Goal: Task Accomplishment & Management: Use online tool/utility

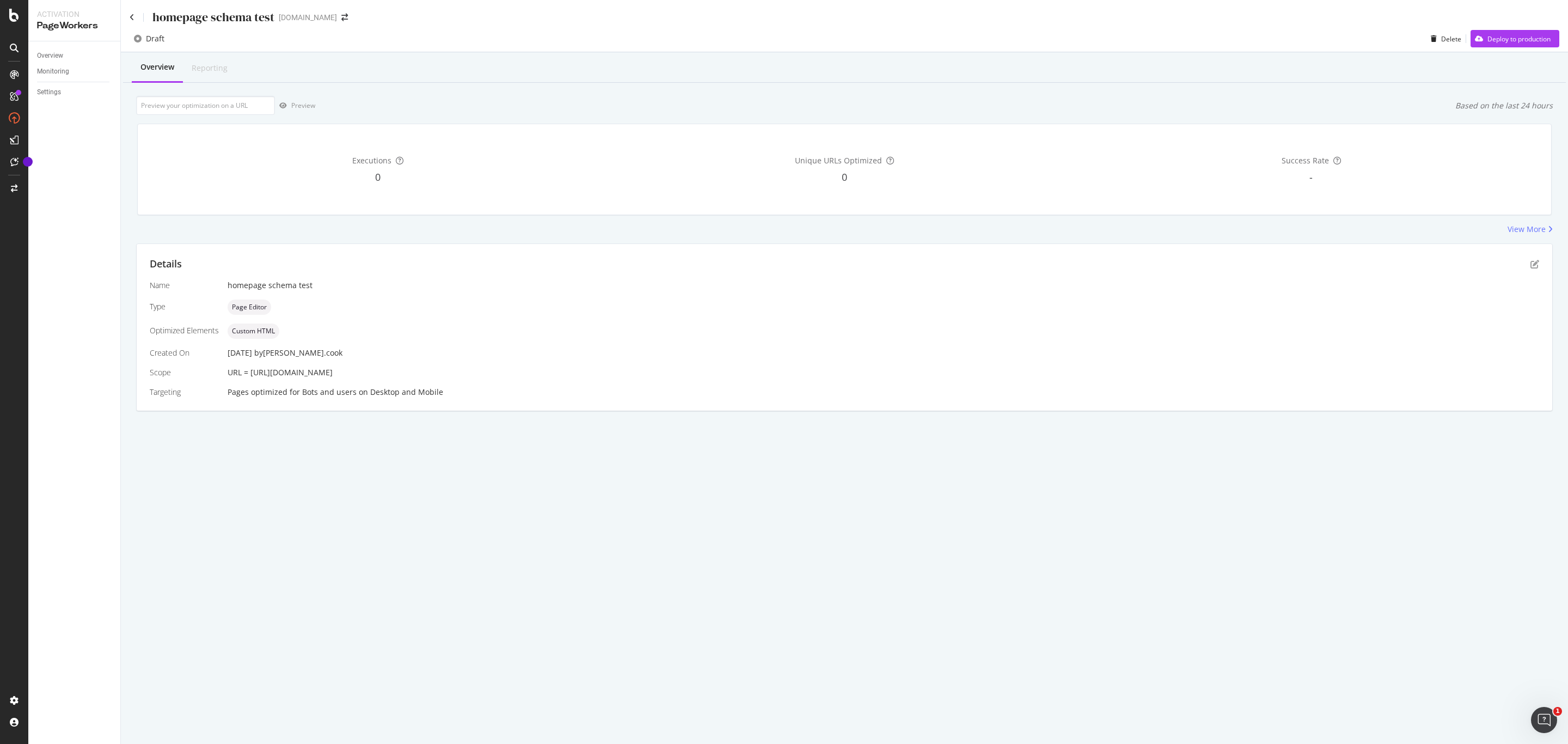
click at [302, 387] on div "Bots and users" at bounding box center [329, 391] width 55 height 11
click at [756, 186] on div "Unique URLs Optimized 0" at bounding box center [844, 169] width 462 height 73
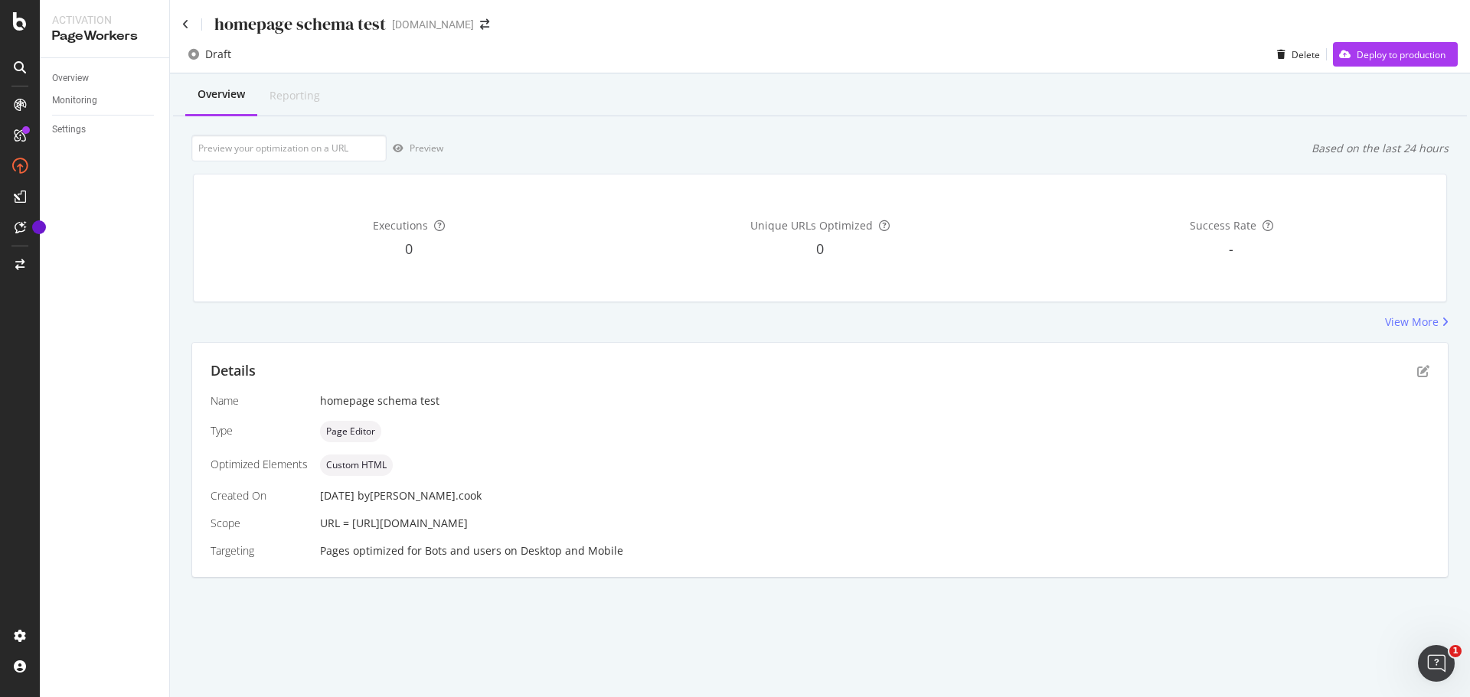
drag, startPoint x: 2187, startPoint y: 186, endPoint x: 557, endPoint y: 333, distance: 1636.3
click at [557, 333] on div "Overview Reporting Preview Based on the last 24 hours Executions 0 Unique URLs …" at bounding box center [820, 352] width 1300 height 558
click at [1423, 318] on div "View More" at bounding box center [1412, 322] width 54 height 15
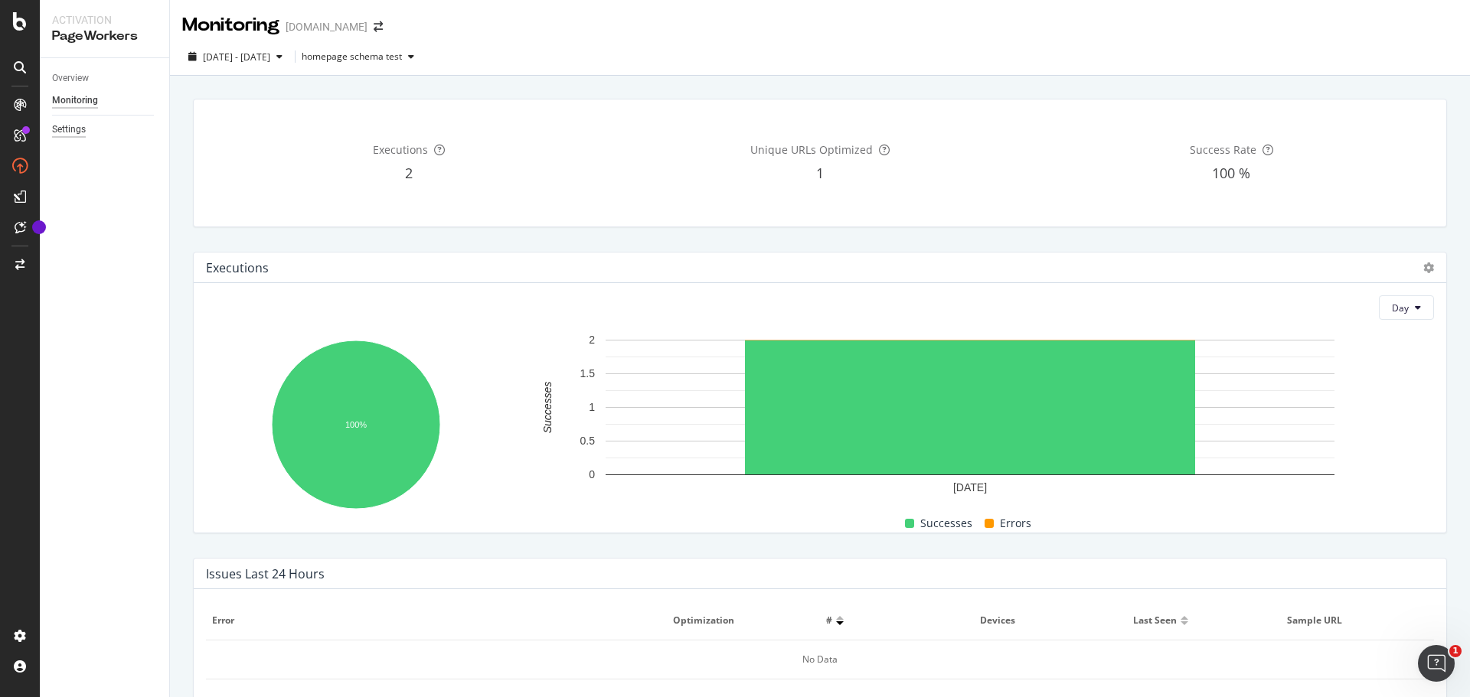
click at [42, 122] on div "Overview Monitoring Settings" at bounding box center [104, 377] width 129 height 639
click at [59, 134] on div "Settings" at bounding box center [69, 130] width 34 height 16
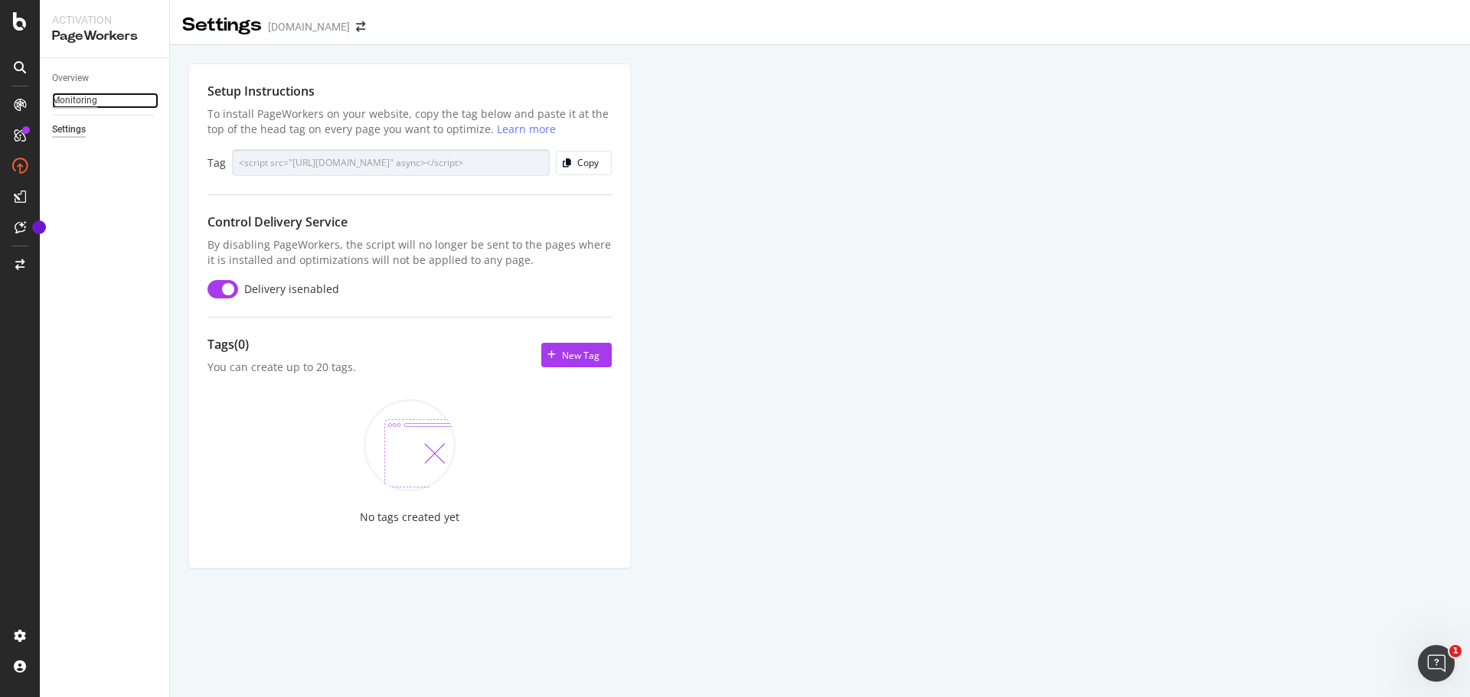
click at [66, 96] on div "Monitoring" at bounding box center [74, 101] width 45 height 16
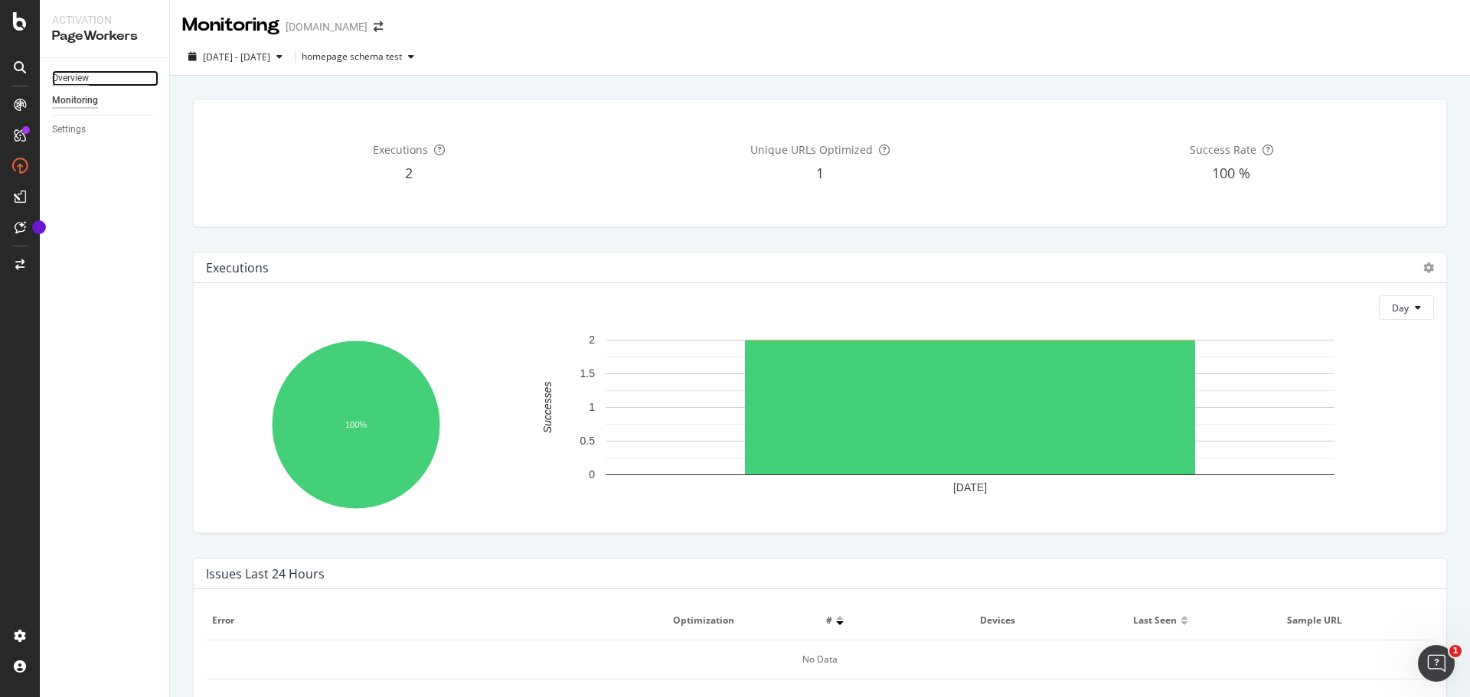
click at [65, 75] on div "Overview" at bounding box center [70, 78] width 37 height 16
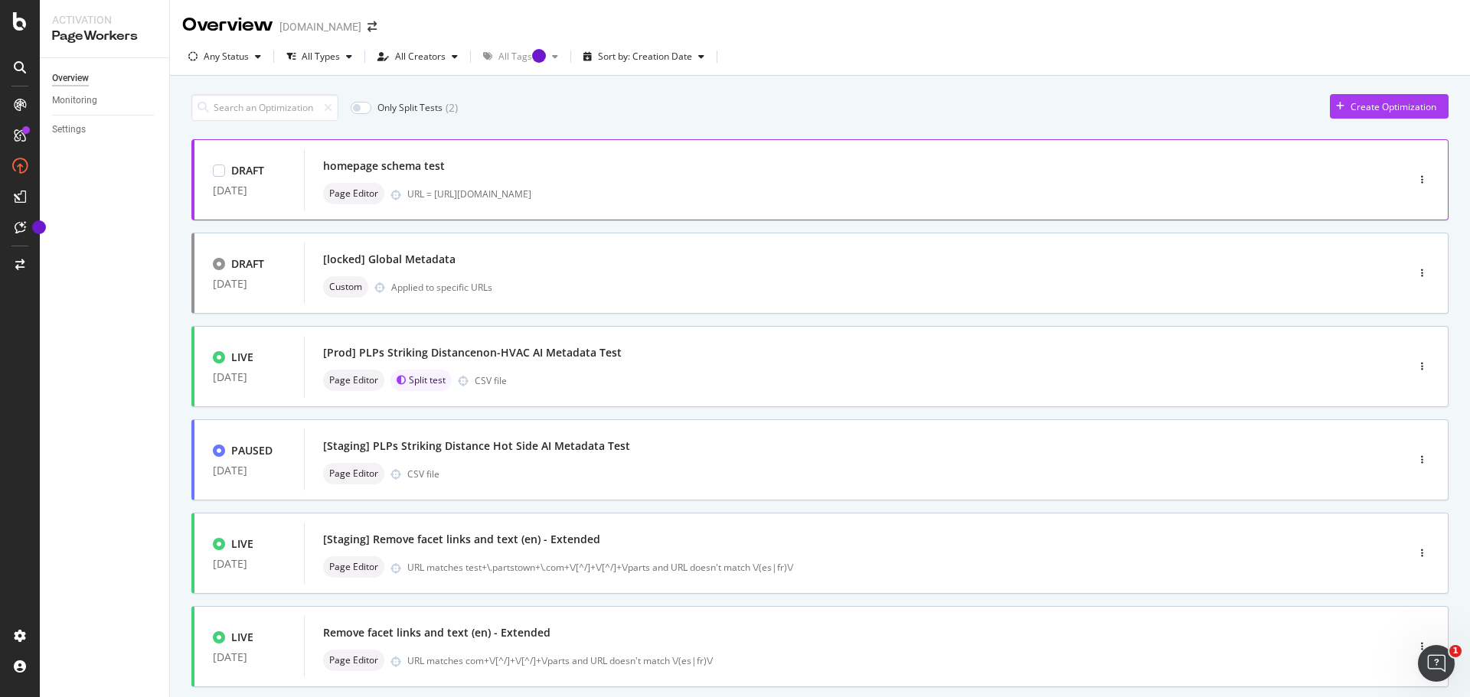
click at [710, 170] on div "homepage schema test" at bounding box center [832, 165] width 1018 height 21
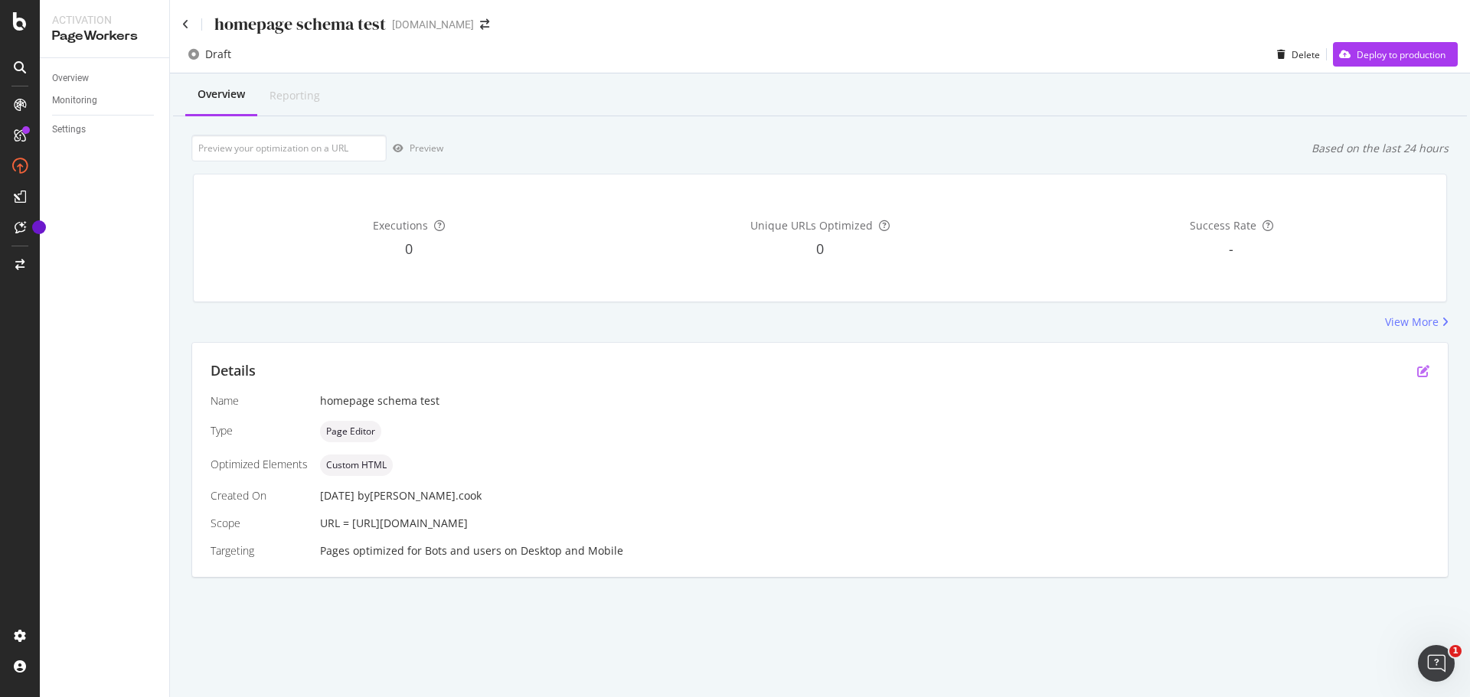
click at [1424, 370] on icon "pen-to-square" at bounding box center [1423, 371] width 12 height 12
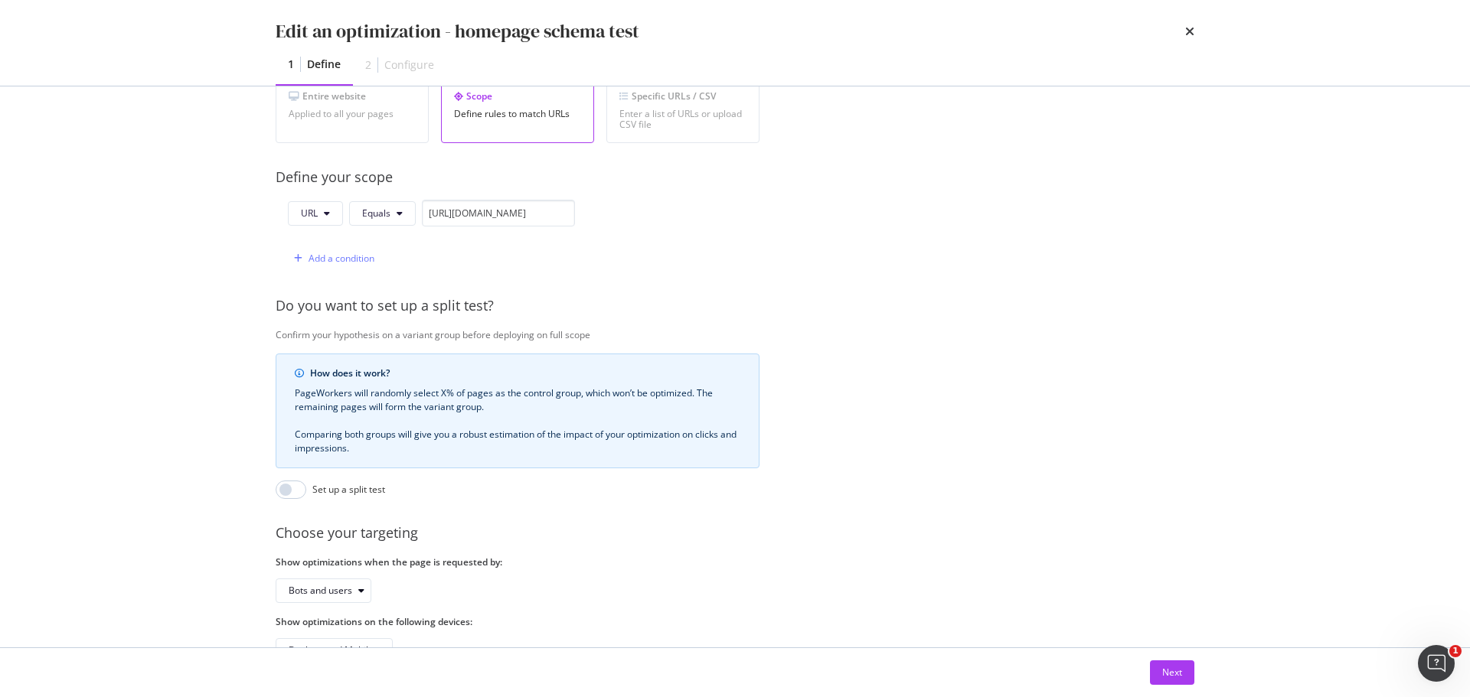
scroll to position [364, 0]
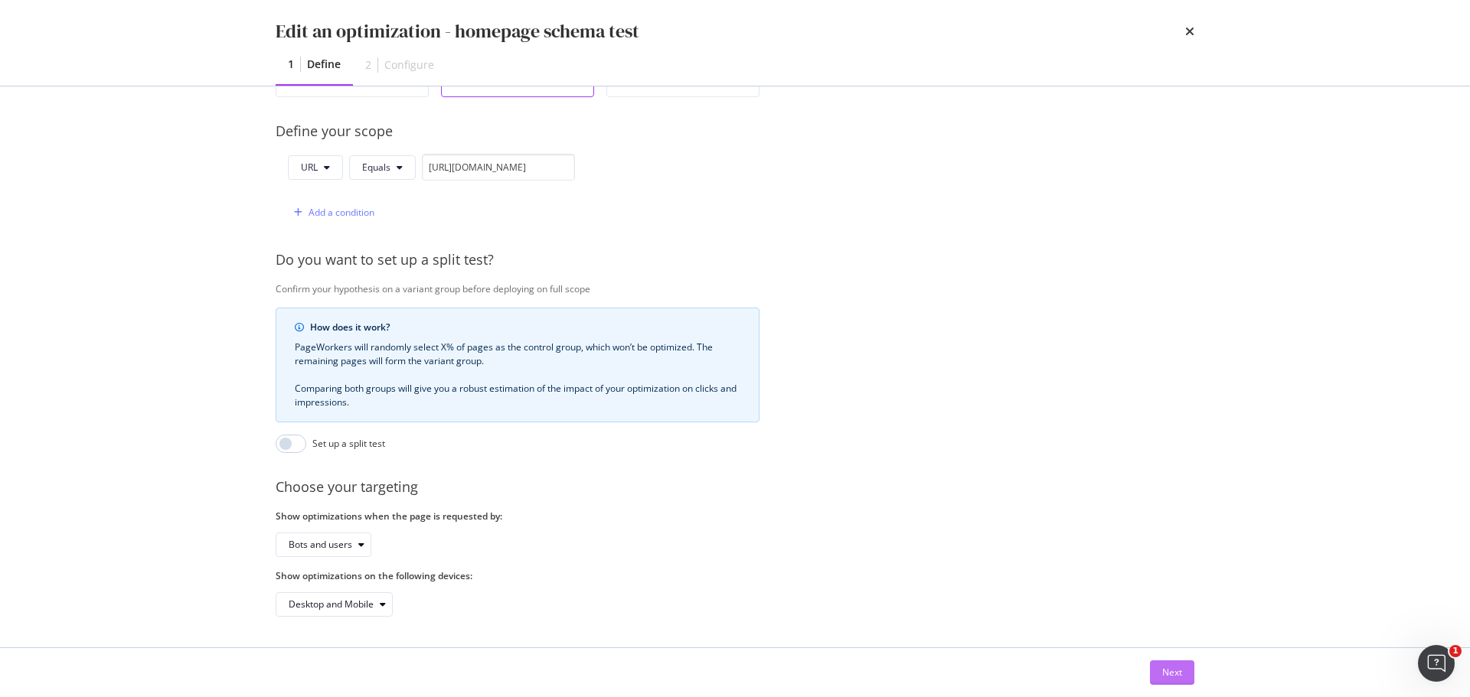
click at [1186, 677] on button "Next" at bounding box center [1172, 673] width 44 height 24
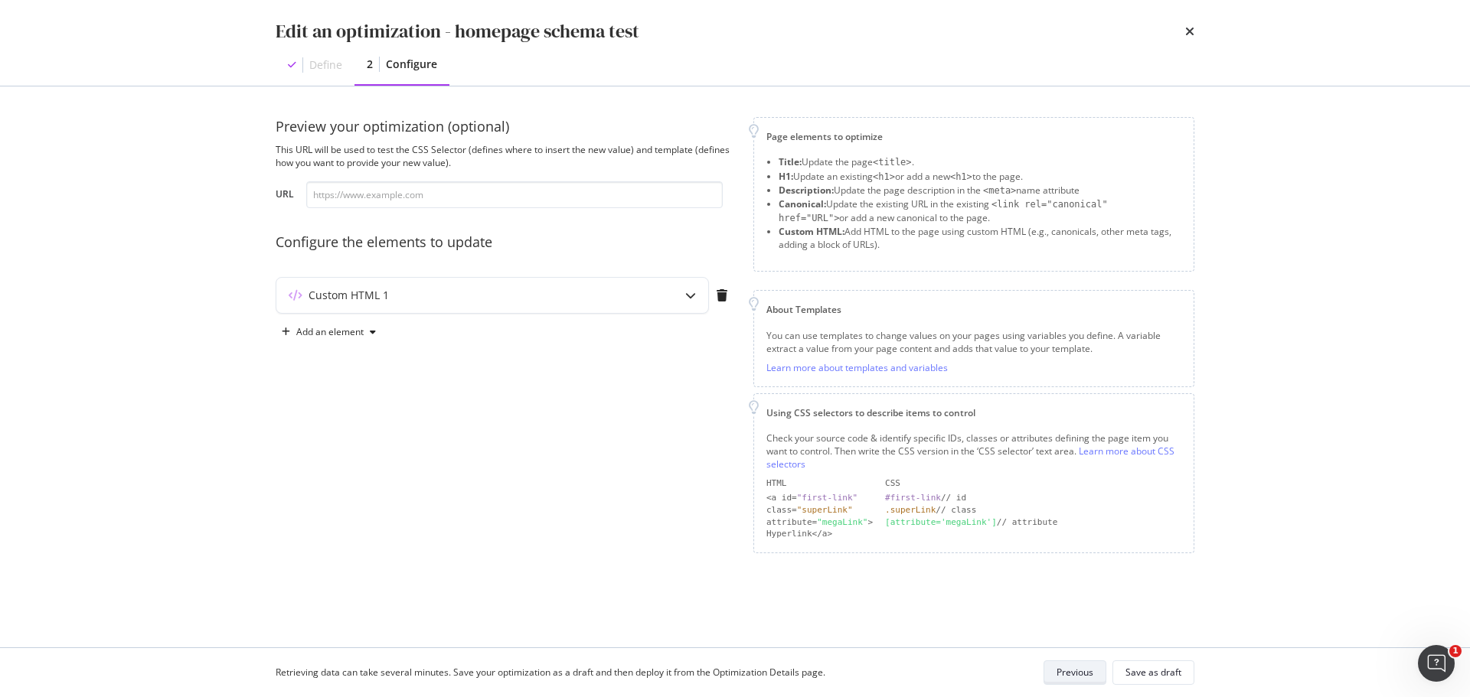
scroll to position [0, 0]
click at [688, 300] on icon "modal" at bounding box center [690, 295] width 11 height 11
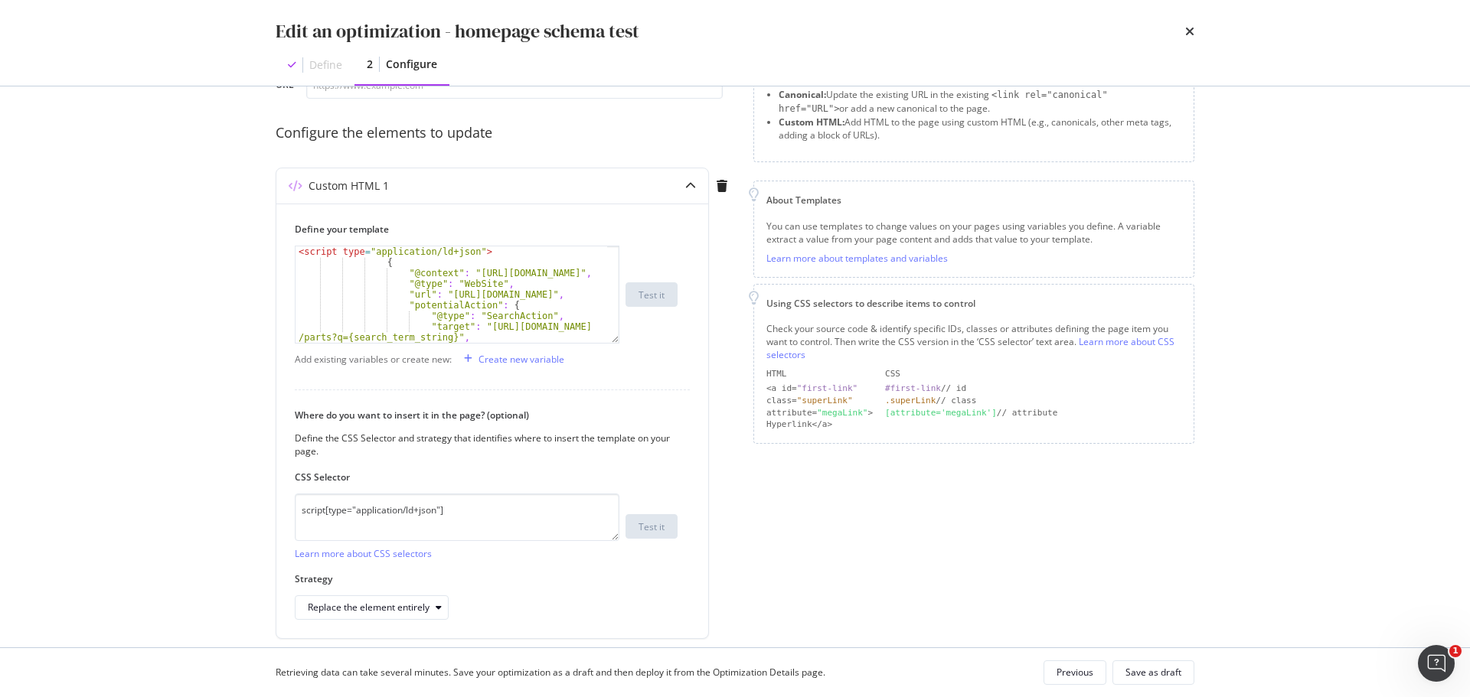
scroll to position [162, 0]
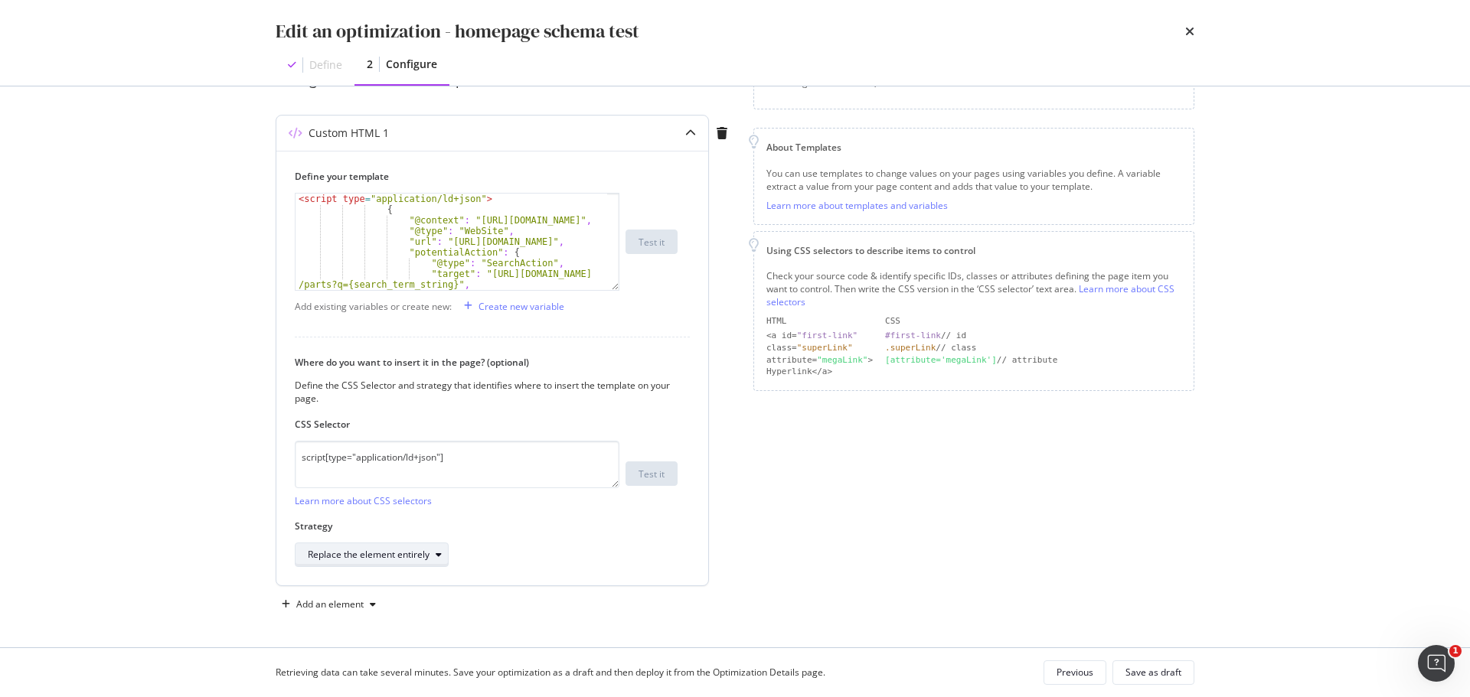
click at [442, 556] on div "modal" at bounding box center [438, 554] width 18 height 9
click at [204, 406] on div "Edit an optimization - homepage schema test Define 2 Configure Preview your opt…" at bounding box center [735, 348] width 1470 height 697
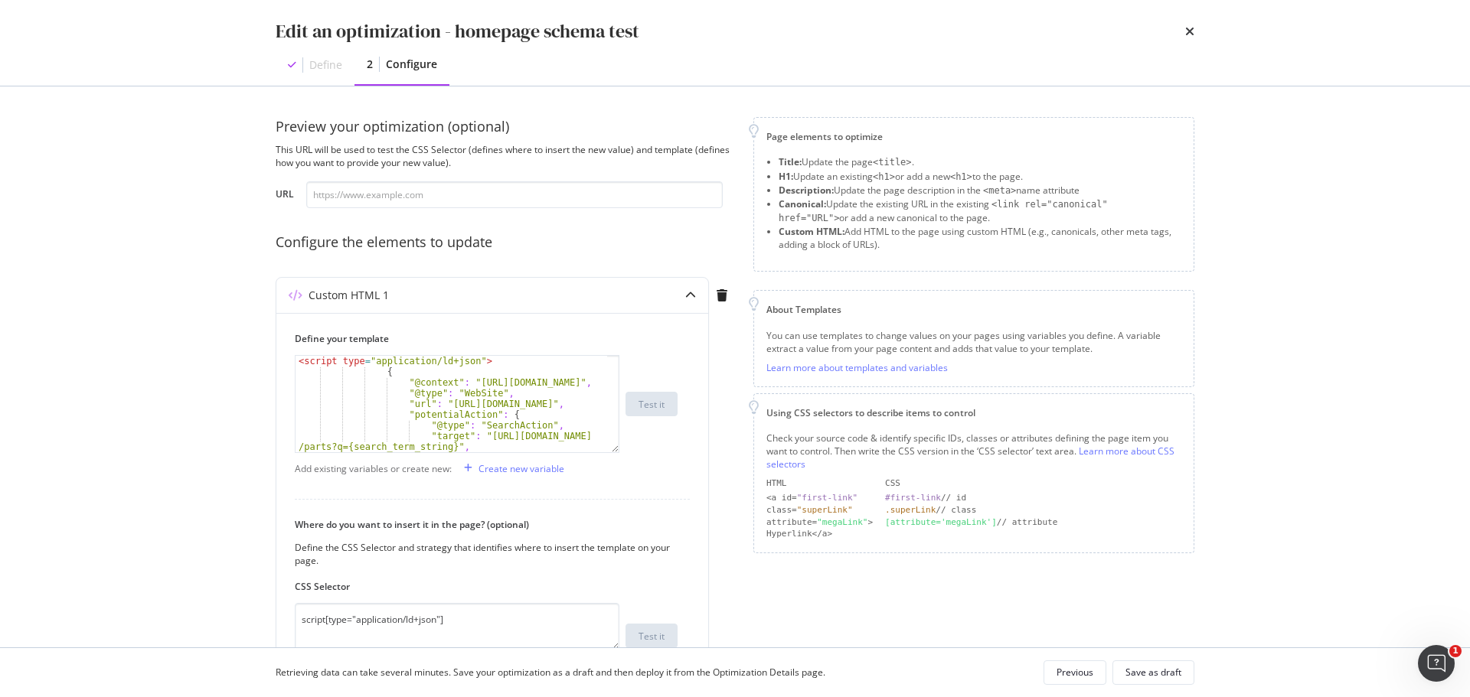
click at [913, 579] on div "Page elements to optimize Title: Update the page <title> . H1: Update an existi…" at bounding box center [973, 448] width 441 height 662
click at [1338, 170] on div "Edit an optimization - homepage schema test Define 2 Configure Preview your opt…" at bounding box center [735, 348] width 1470 height 697
click at [1325, 50] on div "Edit an optimization - homepage schema test Define 2 Configure Preview your opt…" at bounding box center [735, 348] width 1470 height 697
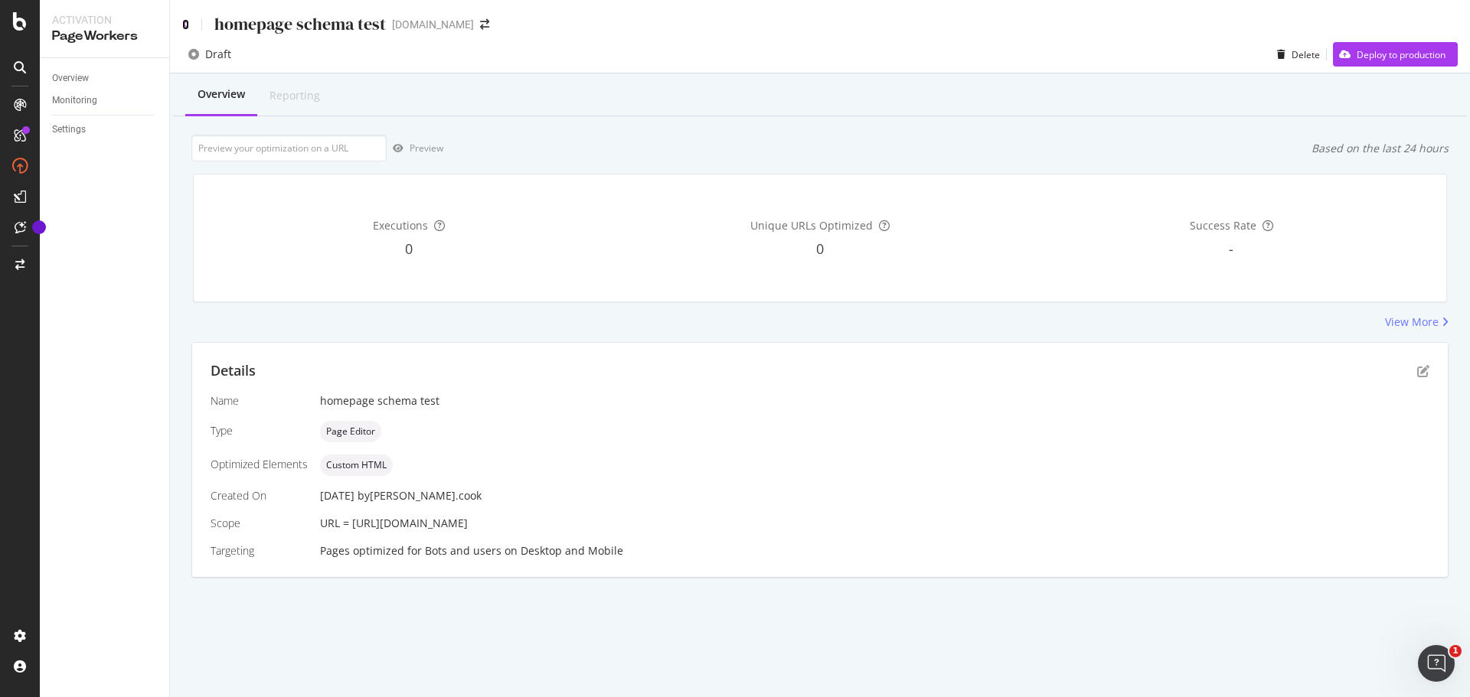
click at [188, 24] on icon at bounding box center [185, 24] width 7 height 11
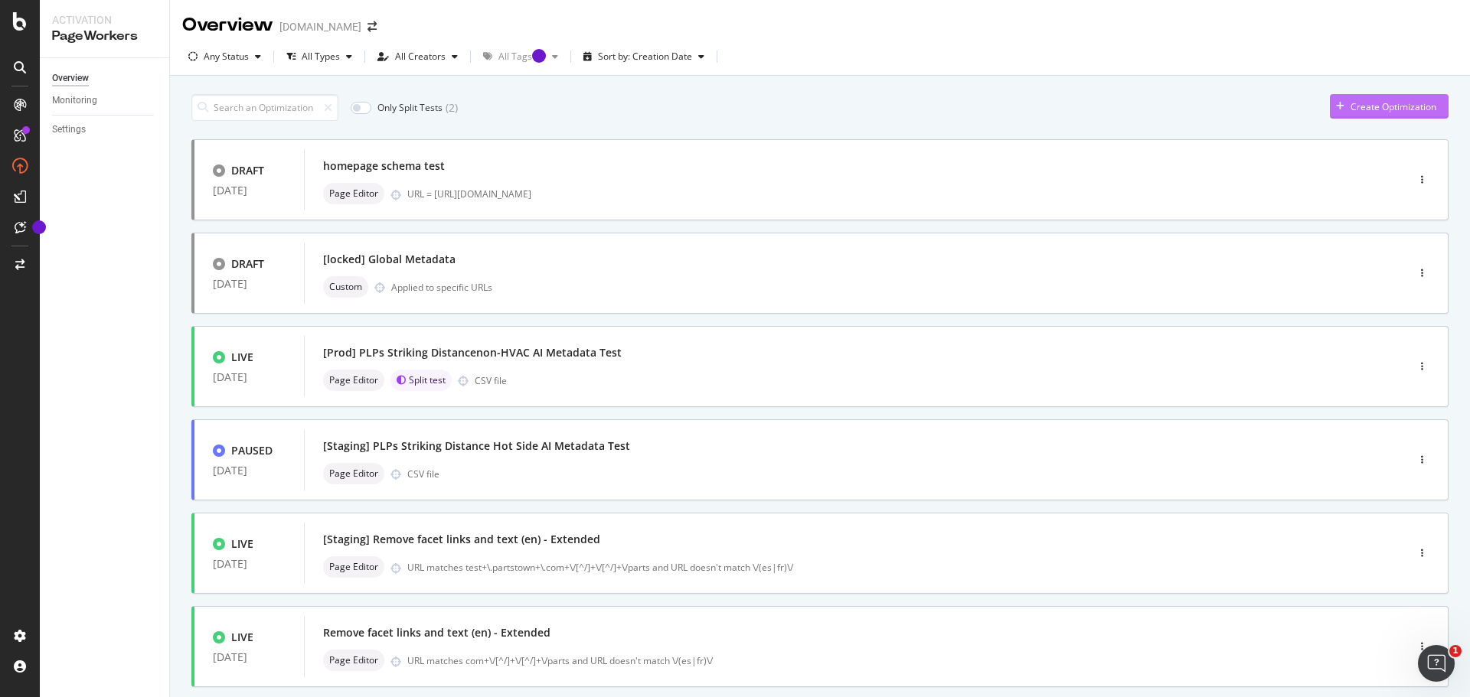
click at [1410, 104] on div "Create Optimization" at bounding box center [1393, 106] width 86 height 13
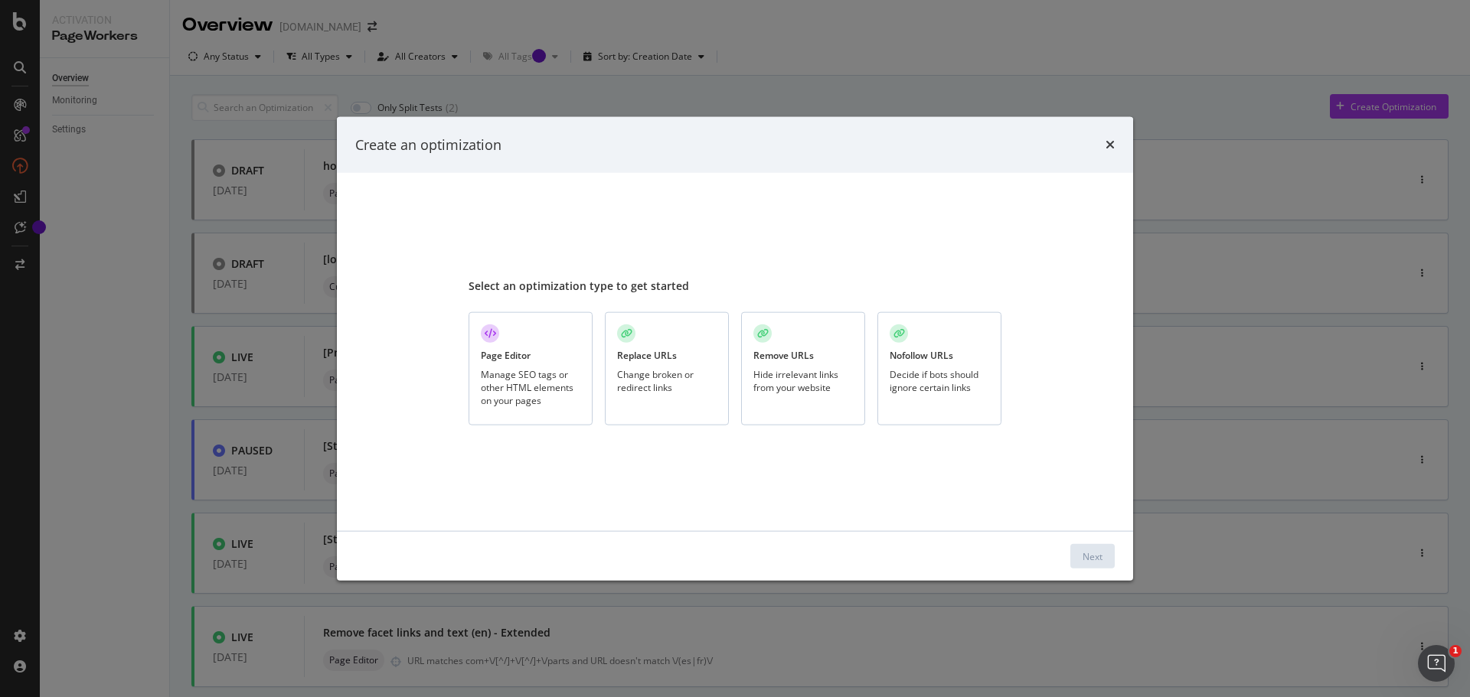
click at [547, 384] on div "Manage SEO tags or other HTML elements on your pages" at bounding box center [531, 387] width 100 height 39
click at [1094, 559] on div "Next" at bounding box center [1092, 556] width 20 height 13
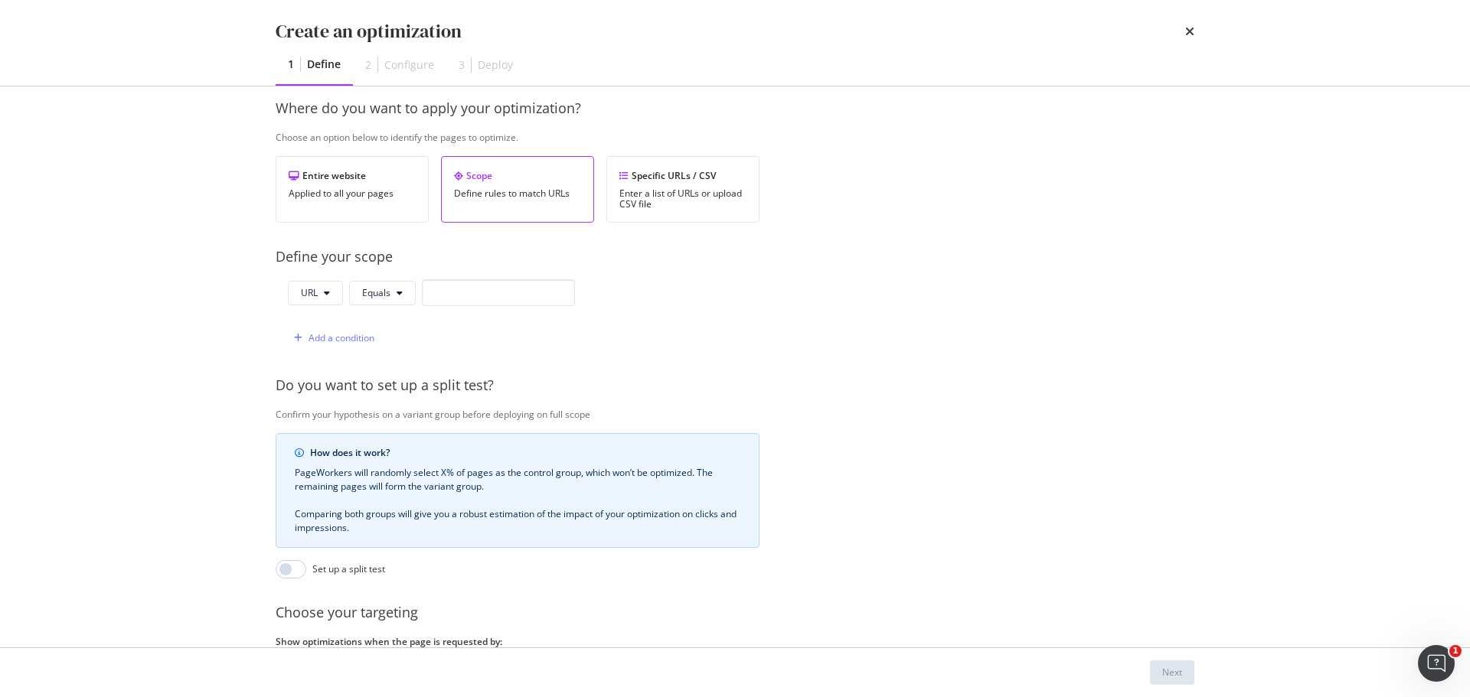
scroll to position [230, 0]
click at [328, 290] on icon "modal" at bounding box center [327, 290] width 6 height 9
click at [683, 310] on div "URL Equals Add a condition" at bounding box center [518, 312] width 484 height 72
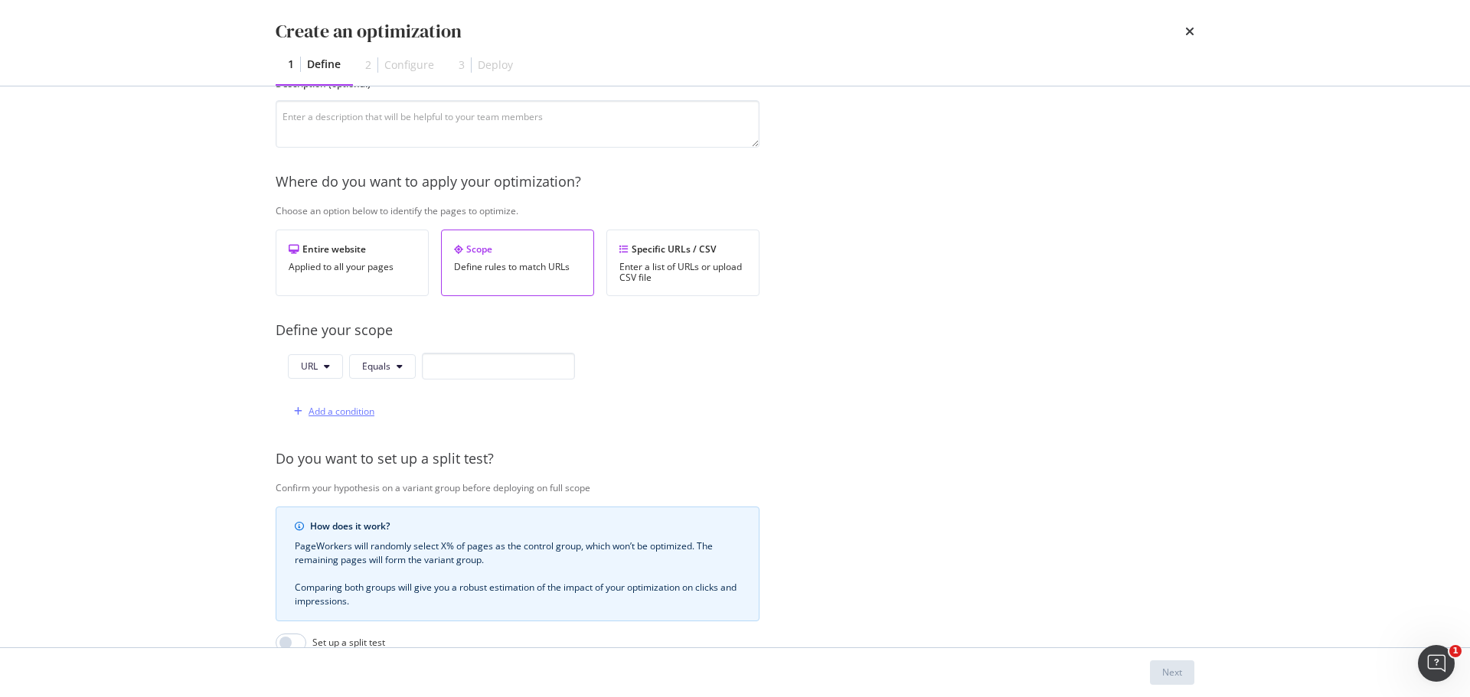
click at [310, 414] on div "Add a condition" at bounding box center [341, 411] width 66 height 13
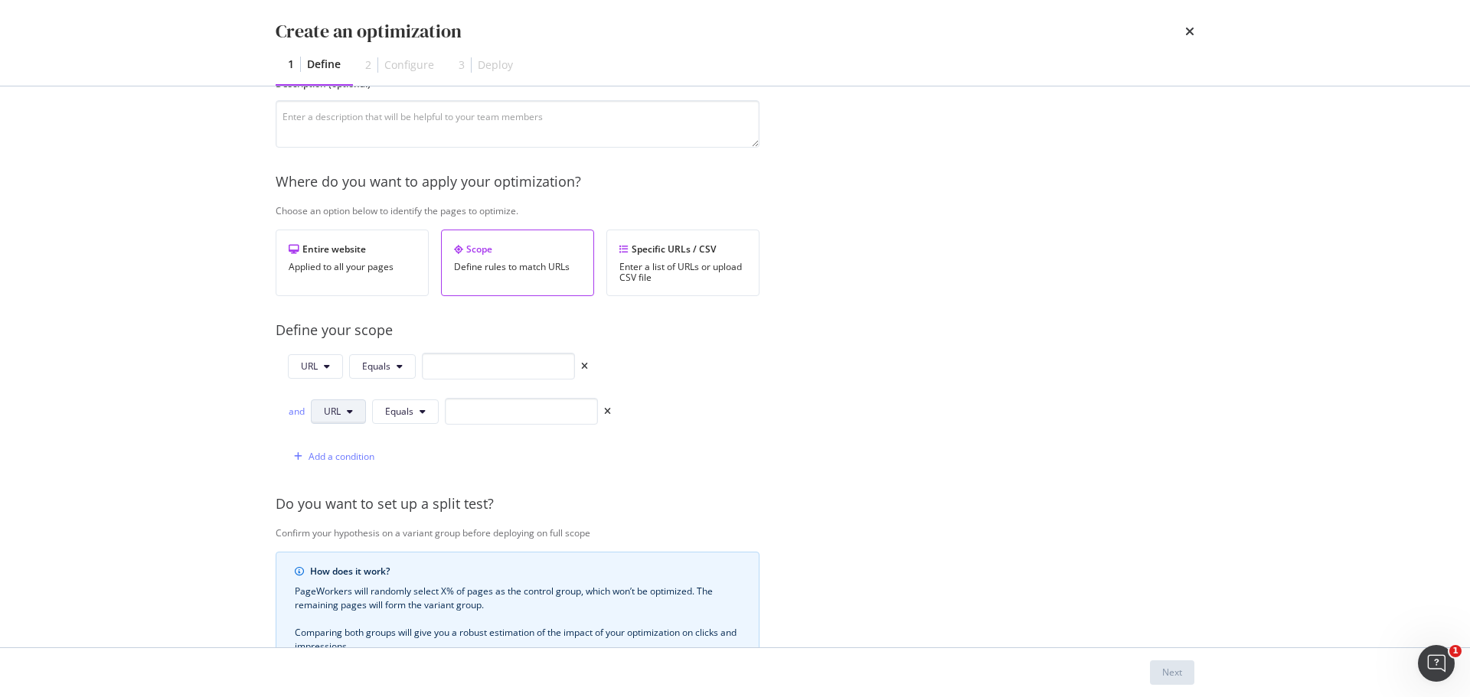
click at [350, 416] on icon "modal" at bounding box center [350, 411] width 6 height 9
click at [803, 403] on div "Provide a name and description to help identify the change that will be made by…" at bounding box center [735, 425] width 919 height 871
click at [608, 414] on icon "times" at bounding box center [607, 411] width 7 height 9
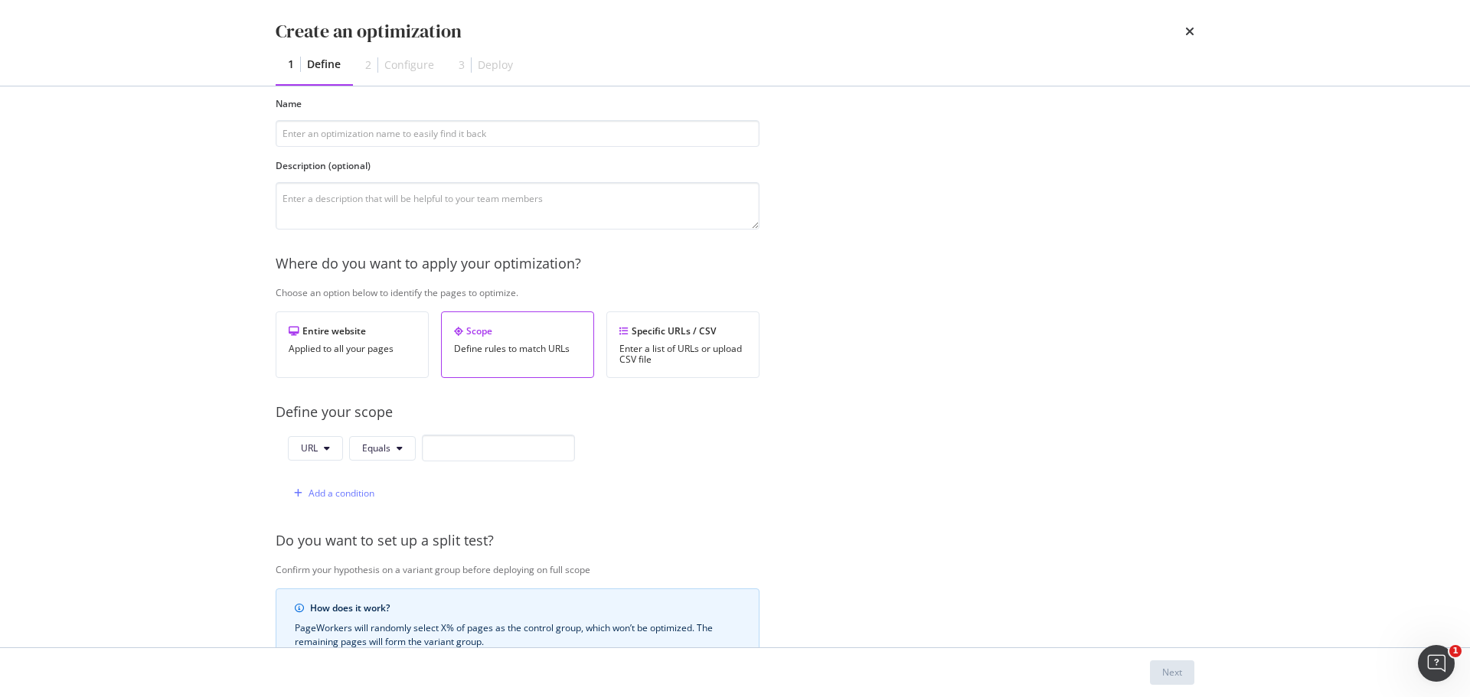
scroll to position [0, 0]
